Goal: Information Seeking & Learning: Learn about a topic

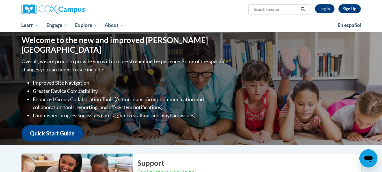
click at [324, 7] on link "Log In" at bounding box center [325, 8] width 20 height 9
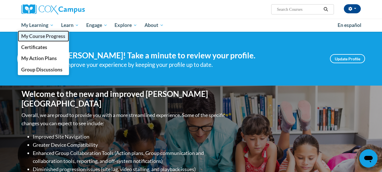
click at [40, 33] on span "My Course Progress" at bounding box center [43, 36] width 44 height 6
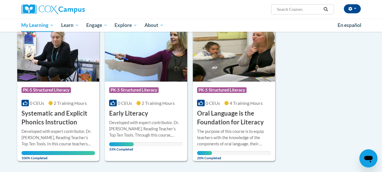
scroll to position [91, 0]
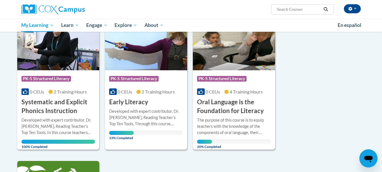
click at [247, 116] on div "More Info Open The purpose of this course is to equip teachers with the knowled…" at bounding box center [234, 131] width 82 height 33
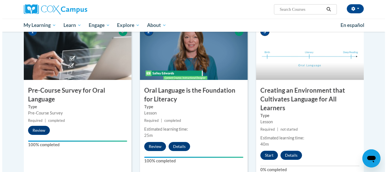
scroll to position [136, 0]
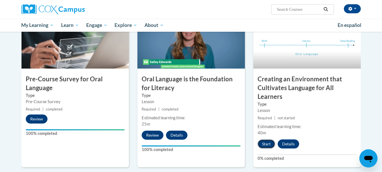
click at [268, 145] on button "Start" at bounding box center [267, 143] width 18 height 9
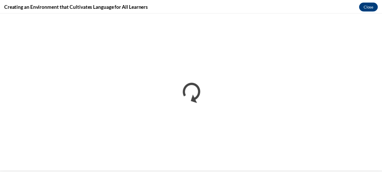
scroll to position [0, 0]
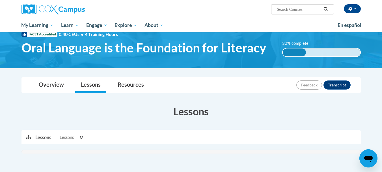
scroll to position [15, 0]
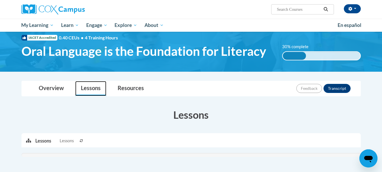
click at [93, 91] on link "Lessons" at bounding box center [90, 88] width 31 height 15
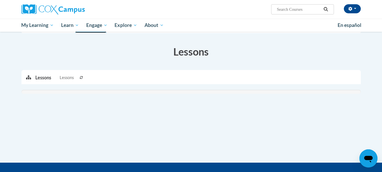
scroll to position [83, 0]
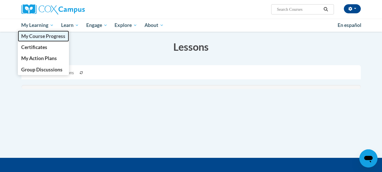
click at [48, 37] on span "My Course Progress" at bounding box center [43, 36] width 44 height 6
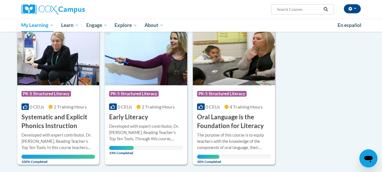
scroll to position [79, 0]
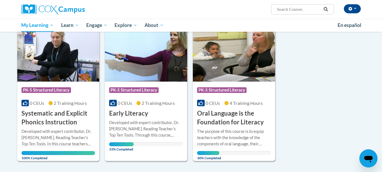
click at [233, 74] on img at bounding box center [234, 53] width 82 height 58
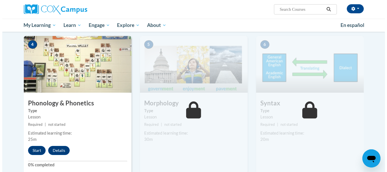
scroll to position [279, 0]
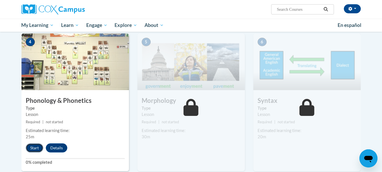
click at [33, 147] on button "Start" at bounding box center [35, 147] width 18 height 9
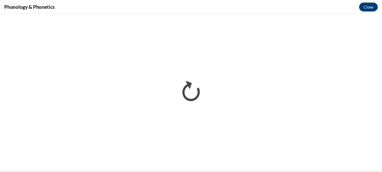
scroll to position [0, 0]
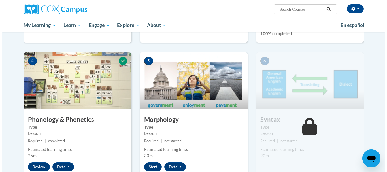
scroll to position [272, 0]
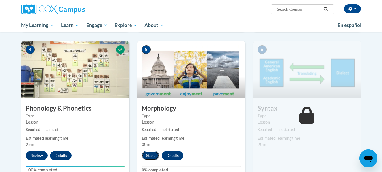
click at [151, 155] on button "Start" at bounding box center [151, 155] width 18 height 9
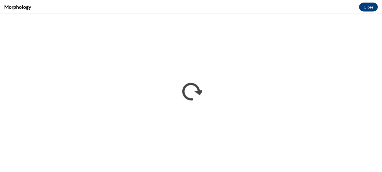
scroll to position [0, 0]
drag, startPoint x: 384, startPoint y: 159, endPoint x: 280, endPoint y: 8, distance: 183.3
click at [280, 8] on div "Morphology Close" at bounding box center [193, 6] width 387 height 13
drag, startPoint x: 285, startPoint y: 9, endPoint x: 274, endPoint y: 4, distance: 12.3
click at [274, 4] on div "Morphology Close" at bounding box center [193, 6] width 387 height 13
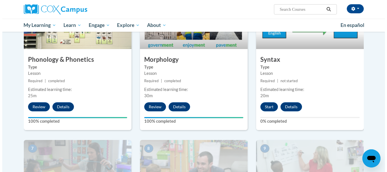
scroll to position [317, 0]
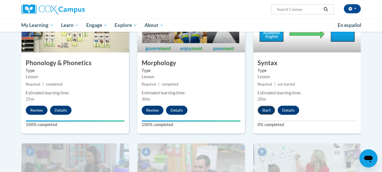
click at [269, 107] on button "Start" at bounding box center [267, 110] width 18 height 9
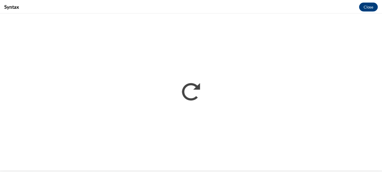
scroll to position [0, 0]
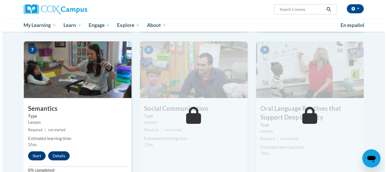
scroll to position [430, 0]
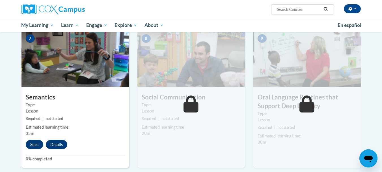
click at [182, 75] on img at bounding box center [192, 58] width 108 height 57
click at [33, 145] on button "Start" at bounding box center [35, 144] width 18 height 9
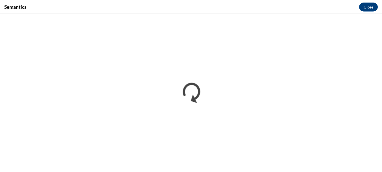
scroll to position [0, 0]
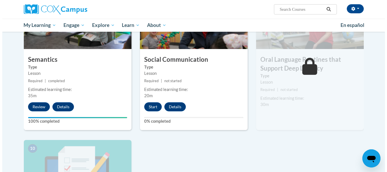
scroll to position [442, 0]
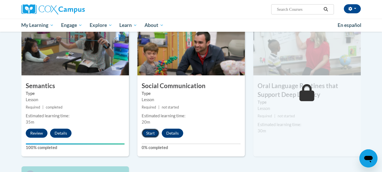
click at [148, 133] on button "Start" at bounding box center [151, 133] width 18 height 9
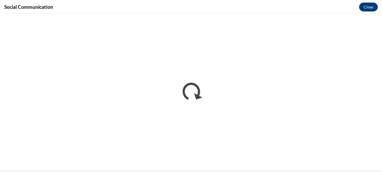
scroll to position [0, 0]
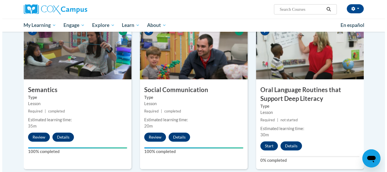
scroll to position [449, 0]
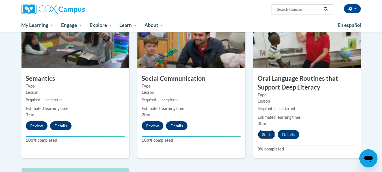
click at [268, 136] on button "Start" at bounding box center [267, 134] width 18 height 9
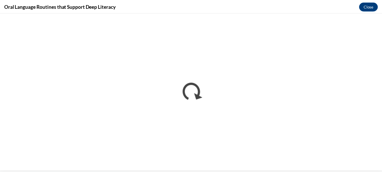
scroll to position [0, 0]
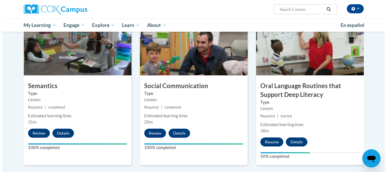
scroll to position [445, 0]
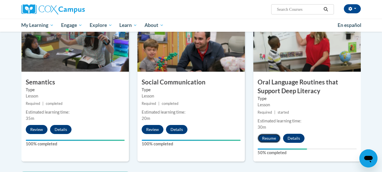
click at [270, 139] on button "Resume" at bounding box center [269, 138] width 23 height 9
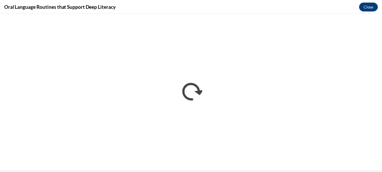
scroll to position [0, 0]
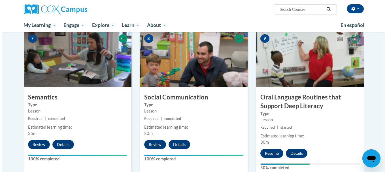
scroll to position [453, 0]
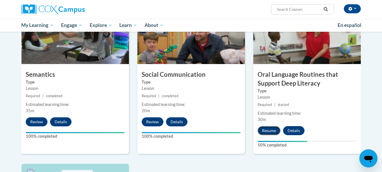
click at [271, 131] on button "Resume" at bounding box center [269, 130] width 23 height 9
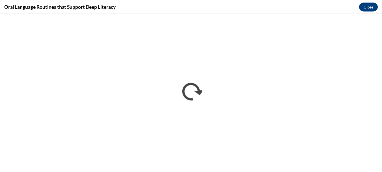
scroll to position [0, 0]
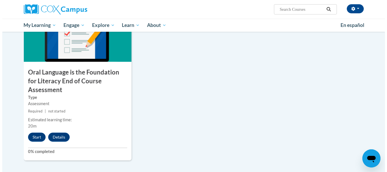
scroll to position [619, 0]
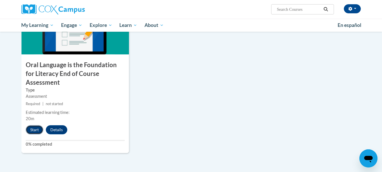
click at [33, 125] on button "Start" at bounding box center [35, 129] width 18 height 9
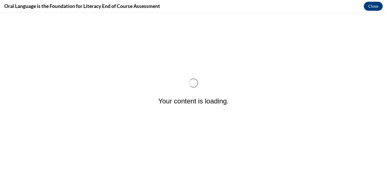
scroll to position [0, 0]
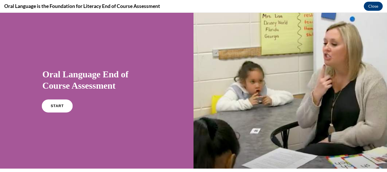
click at [55, 104] on link "START" at bounding box center [57, 105] width 31 height 13
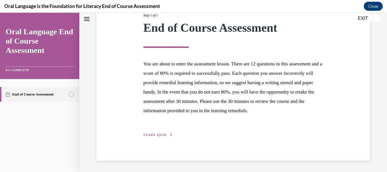
scroll to position [88, 0]
click at [161, 134] on span "START QUIZ" at bounding box center [154, 135] width 23 height 4
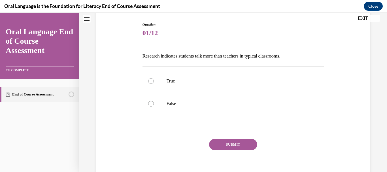
scroll to position [68, 0]
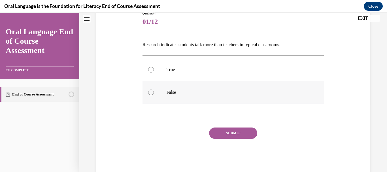
click at [150, 92] on div at bounding box center [151, 92] width 6 height 6
click at [150, 92] on input "False" at bounding box center [151, 92] width 6 height 6
radio input "true"
click at [240, 131] on button "SUBMIT" at bounding box center [233, 132] width 48 height 11
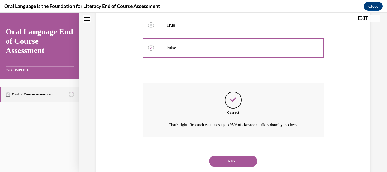
scroll to position [127, 0]
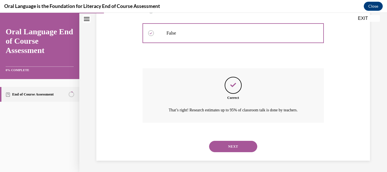
click at [238, 142] on button "NEXT" at bounding box center [233, 146] width 48 height 11
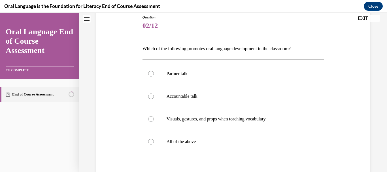
scroll to position [68, 0]
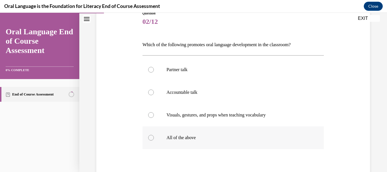
click at [149, 138] on div at bounding box center [151, 138] width 6 height 6
click at [149, 138] on input "All of the above" at bounding box center [151, 138] width 6 height 6
radio input "true"
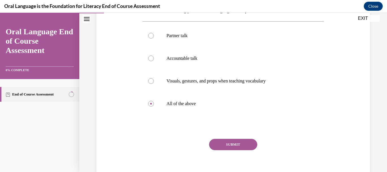
scroll to position [113, 0]
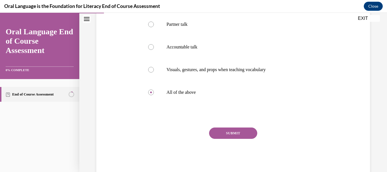
click at [234, 132] on button "SUBMIT" at bounding box center [233, 132] width 48 height 11
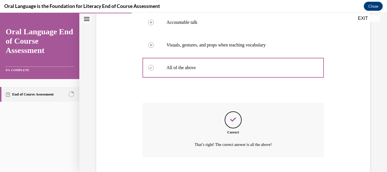
scroll to position [172, 0]
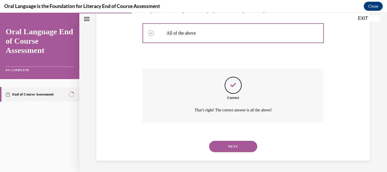
click at [236, 147] on button "NEXT" at bounding box center [233, 146] width 48 height 11
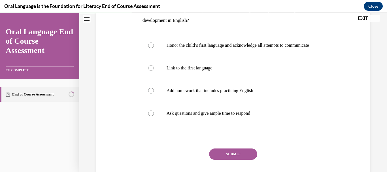
scroll to position [113, 0]
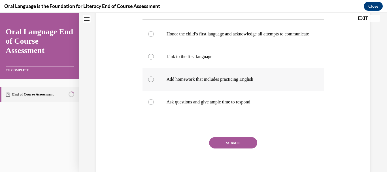
click at [151, 82] on div at bounding box center [151, 79] width 6 height 6
click at [151, 82] on input "Add homework that includes practicing English" at bounding box center [151, 79] width 6 height 6
radio input "true"
click at [242, 148] on button "SUBMIT" at bounding box center [233, 142] width 48 height 11
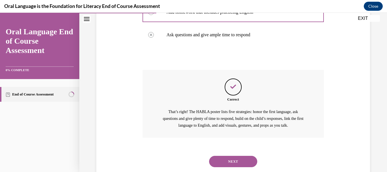
scroll to position [201, 0]
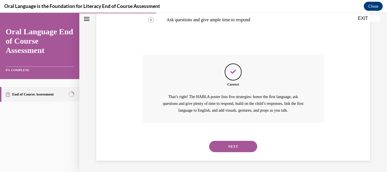
click at [240, 147] on button "NEXT" at bounding box center [233, 146] width 48 height 11
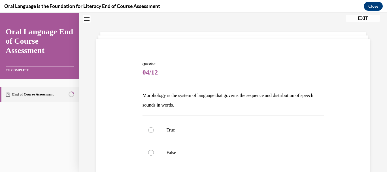
scroll to position [23, 0]
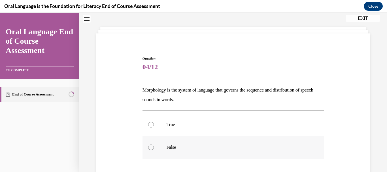
click at [150, 147] on div at bounding box center [151, 147] width 6 height 6
click at [150, 147] on input "False" at bounding box center [151, 147] width 6 height 6
radio input "true"
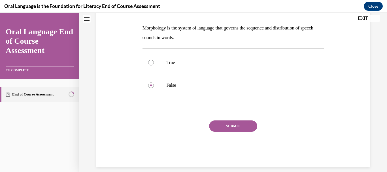
scroll to position [91, 0]
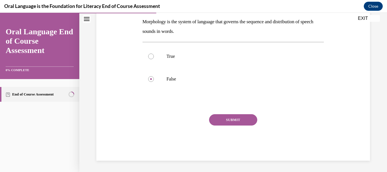
click at [242, 123] on button "SUBMIT" at bounding box center [233, 119] width 48 height 11
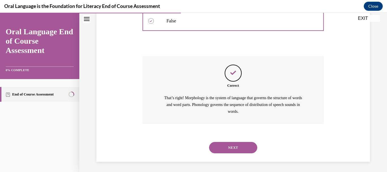
scroll to position [150, 0]
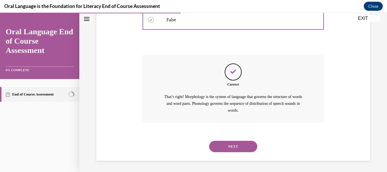
click at [234, 148] on button "NEXT" at bounding box center [233, 146] width 48 height 11
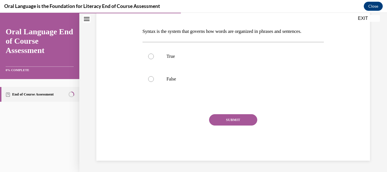
scroll to position [0, 0]
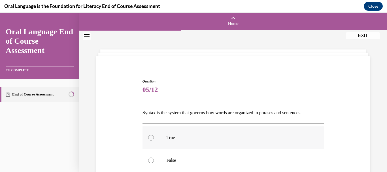
click at [151, 137] on div at bounding box center [151, 138] width 6 height 6
click at [151, 137] on input "True" at bounding box center [151, 138] width 6 height 6
radio input "true"
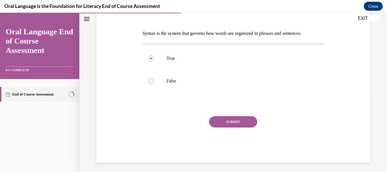
scroll to position [81, 0]
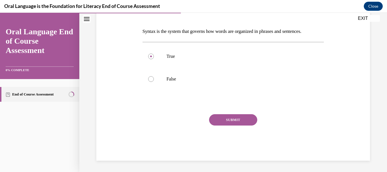
click at [232, 119] on button "SUBMIT" at bounding box center [233, 119] width 48 height 11
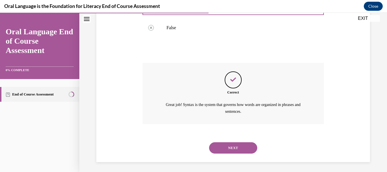
scroll to position [134, 0]
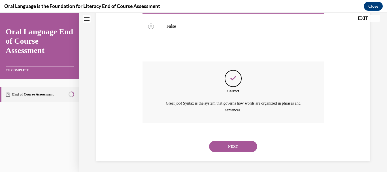
click at [230, 143] on button "NEXT" at bounding box center [233, 146] width 48 height 11
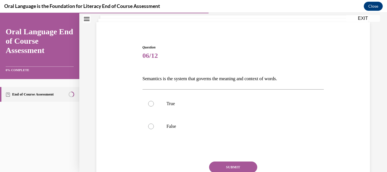
scroll to position [45, 0]
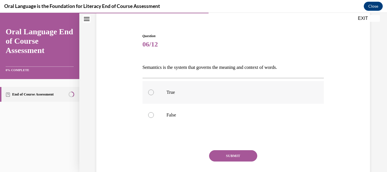
click at [149, 91] on div at bounding box center [151, 92] width 6 height 6
click at [149, 91] on input "True" at bounding box center [151, 92] width 6 height 6
radio input "true"
click at [224, 153] on button "SUBMIT" at bounding box center [233, 155] width 48 height 11
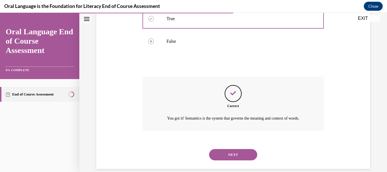
scroll to position [134, 0]
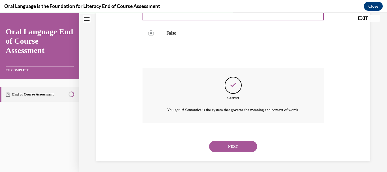
click at [242, 148] on button "NEXT" at bounding box center [233, 146] width 48 height 11
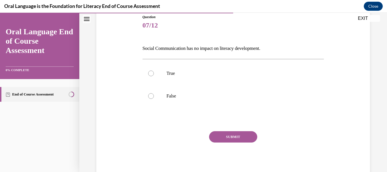
scroll to position [68, 0]
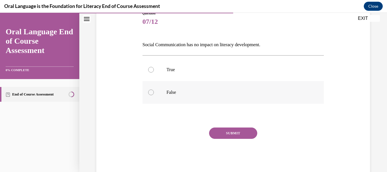
click at [149, 92] on div at bounding box center [151, 92] width 6 height 6
click at [149, 92] on input "False" at bounding box center [151, 92] width 6 height 6
radio input "true"
click at [237, 132] on button "SUBMIT" at bounding box center [233, 132] width 48 height 11
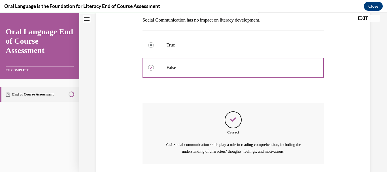
scroll to position [134, 0]
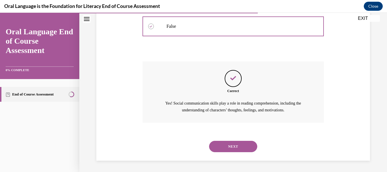
click at [243, 148] on button "NEXT" at bounding box center [233, 146] width 48 height 11
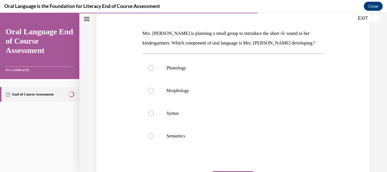
scroll to position [91, 0]
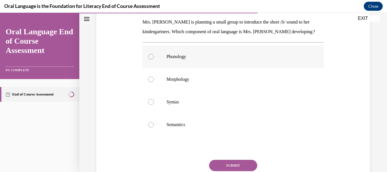
click at [151, 56] on div at bounding box center [151, 57] width 6 height 6
click at [151, 56] on input "Phonology" at bounding box center [151, 57] width 6 height 6
radio input "true"
click at [238, 166] on button "SUBMIT" at bounding box center [233, 165] width 48 height 11
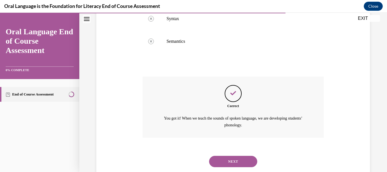
scroll to position [189, 0]
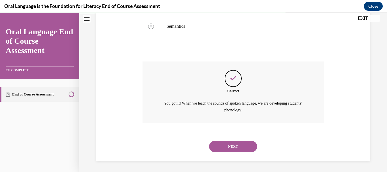
click at [232, 146] on button "NEXT" at bounding box center [233, 146] width 48 height 11
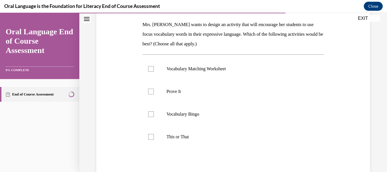
scroll to position [91, 0]
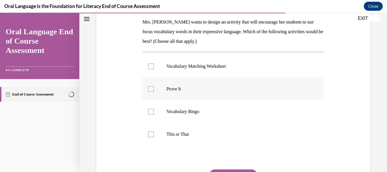
click at [149, 89] on div at bounding box center [151, 89] width 6 height 6
click at [149, 89] on input "Prove It" at bounding box center [151, 89] width 6 height 6
checkbox input "true"
click at [149, 136] on div at bounding box center [151, 134] width 6 height 6
click at [149, 136] on input "This or That" at bounding box center [151, 134] width 6 height 6
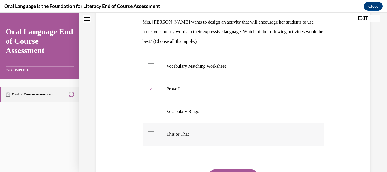
checkbox input "true"
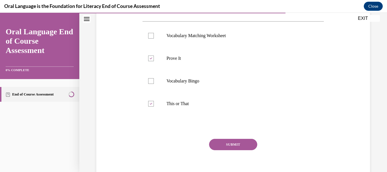
scroll to position [125, 0]
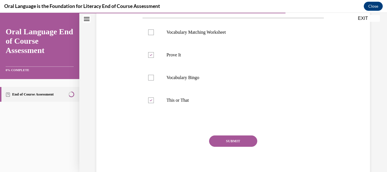
click at [242, 140] on button "SUBMIT" at bounding box center [233, 140] width 48 height 11
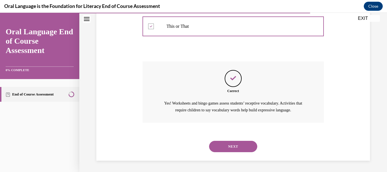
scroll to position [205, 0]
click at [235, 149] on button "NEXT" at bounding box center [233, 146] width 48 height 11
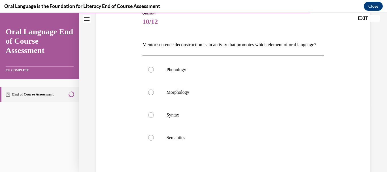
scroll to position [79, 0]
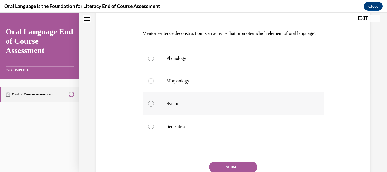
click at [151, 106] on div at bounding box center [151, 104] width 6 height 6
click at [151, 106] on input "Syntax" at bounding box center [151, 104] width 6 height 6
radio input "true"
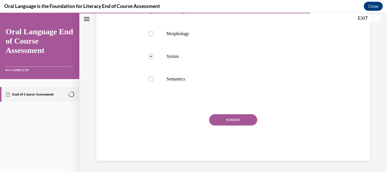
scroll to position [136, 0]
click at [241, 119] on button "SUBMIT" at bounding box center [233, 119] width 48 height 11
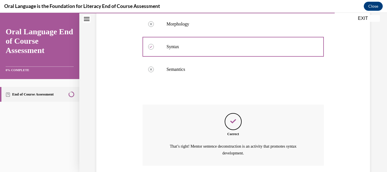
scroll to position [189, 0]
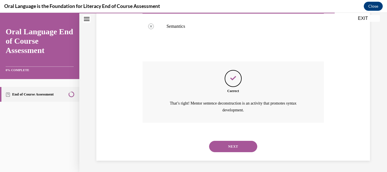
click at [233, 148] on button "NEXT" at bounding box center [233, 146] width 48 height 11
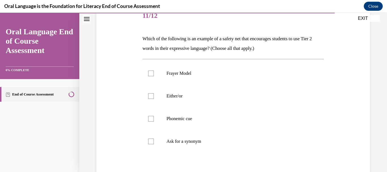
scroll to position [79, 0]
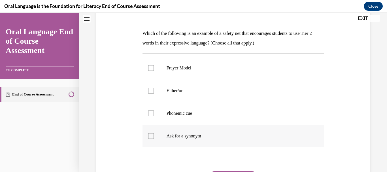
click at [151, 136] on div at bounding box center [151, 136] width 6 height 6
click at [151, 136] on input "Ask for a synonym" at bounding box center [151, 136] width 6 height 6
checkbox input "true"
click at [149, 68] on div at bounding box center [151, 68] width 6 height 6
click at [149, 68] on input "Frayer Model" at bounding box center [151, 68] width 6 height 6
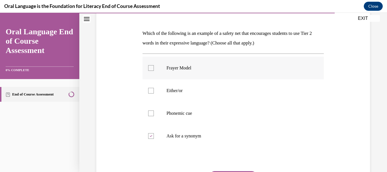
checkbox input "true"
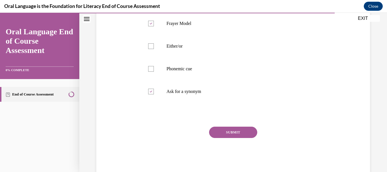
scroll to position [125, 0]
click at [243, 128] on button "SUBMIT" at bounding box center [233, 131] width 48 height 11
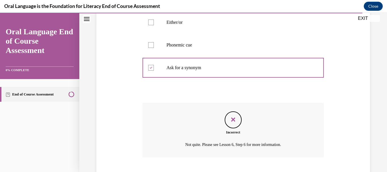
scroll to position [182, 0]
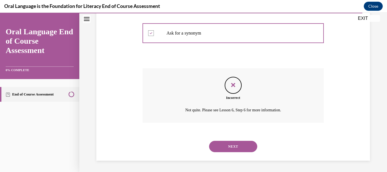
click at [241, 144] on button "NEXT" at bounding box center [233, 146] width 48 height 11
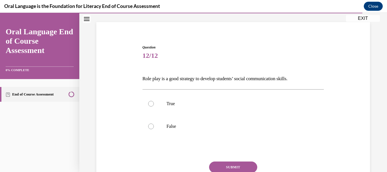
scroll to position [45, 0]
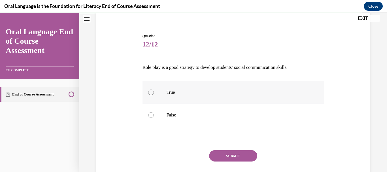
click at [149, 91] on div at bounding box center [151, 92] width 6 height 6
click at [149, 91] on input "True" at bounding box center [151, 92] width 6 height 6
radio input "true"
click at [232, 156] on button "SUBMIT" at bounding box center [233, 155] width 48 height 11
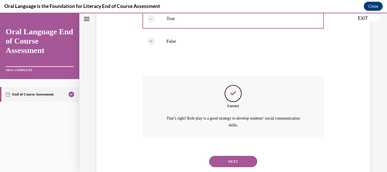
scroll to position [134, 0]
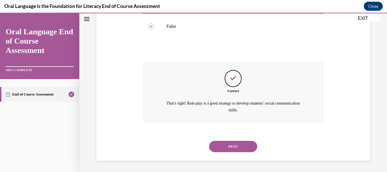
click at [234, 148] on button "NEXT" at bounding box center [233, 146] width 48 height 11
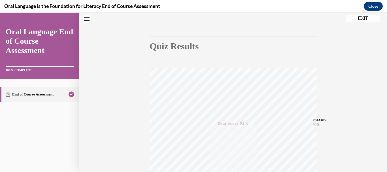
scroll to position [0, 0]
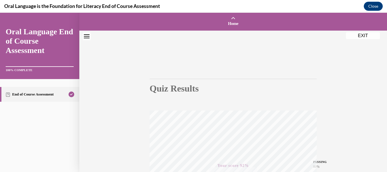
click at [359, 35] on button "EXIT" at bounding box center [363, 35] width 34 height 7
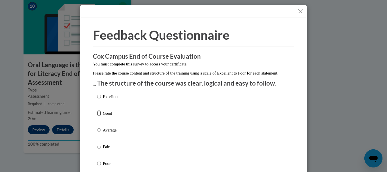
click at [98, 116] on input "Good" at bounding box center [99, 113] width 4 height 6
radio input "true"
drag, startPoint x: 98, startPoint y: 120, endPoint x: 203, endPoint y: 132, distance: 105.4
click at [203, 132] on div "Excellent Good Average Fair Poor" at bounding box center [193, 137] width 193 height 92
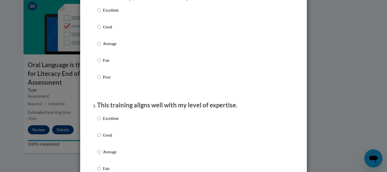
scroll to position [204, 0]
click at [97, 29] on input "Good" at bounding box center [99, 26] width 4 height 6
radio input "true"
click at [97, 137] on input "Good" at bounding box center [99, 134] width 4 height 6
radio input "true"
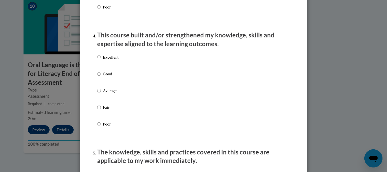
scroll to position [381, 0]
click at [97, 77] on input "Good" at bounding box center [99, 73] width 4 height 6
radio input "true"
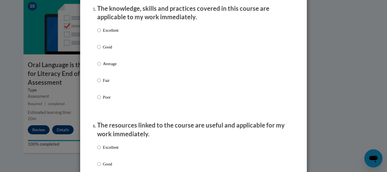
scroll to position [536, 0]
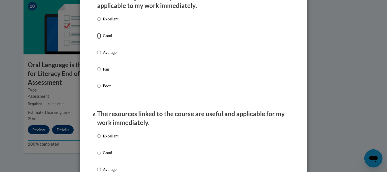
click at [98, 39] on input "Good" at bounding box center [99, 36] width 4 height 6
radio input "true"
click at [98, 156] on input "Good" at bounding box center [99, 152] width 4 height 6
radio input "true"
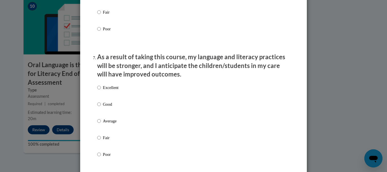
scroll to position [736, 0]
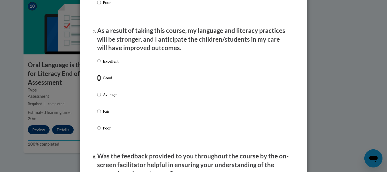
click at [97, 81] on input "Good" at bounding box center [99, 78] width 4 height 6
radio input "true"
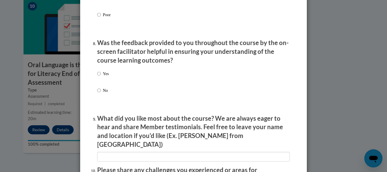
scroll to position [895, 0]
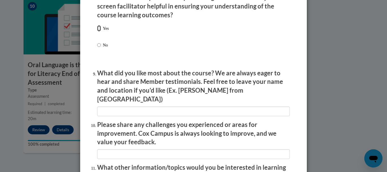
click at [97, 31] on input "Yes" at bounding box center [99, 28] width 4 height 6
radio input "true"
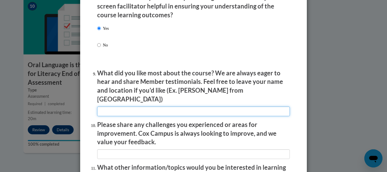
click at [131, 107] on input "textbox" at bounding box center [193, 111] width 193 height 10
type input "good information"
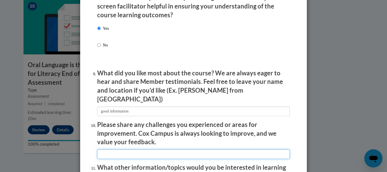
click at [114, 149] on input "textbox" at bounding box center [193, 154] width 193 height 10
type input "n/a"
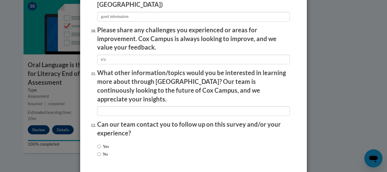
scroll to position [993, 0]
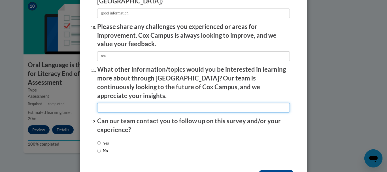
click at [115, 103] on input "textbox" at bounding box center [193, 108] width 193 height 10
type input "n/a"
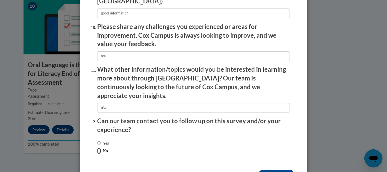
click at [97, 147] on input "No" at bounding box center [99, 150] width 4 height 6
radio input "true"
click at [273, 170] on input "Submit feedback" at bounding box center [276, 174] width 36 height 9
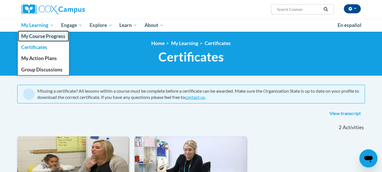
click at [43, 37] on span "My Course Progress" at bounding box center [43, 36] width 44 height 6
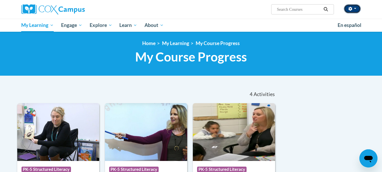
click at [354, 8] on span "button" at bounding box center [355, 8] width 2 height 1
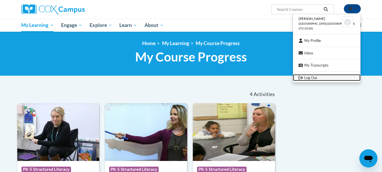
click at [318, 80] on link "Log Out" at bounding box center [327, 77] width 68 height 7
